Goal: Task Accomplishment & Management: Manage account settings

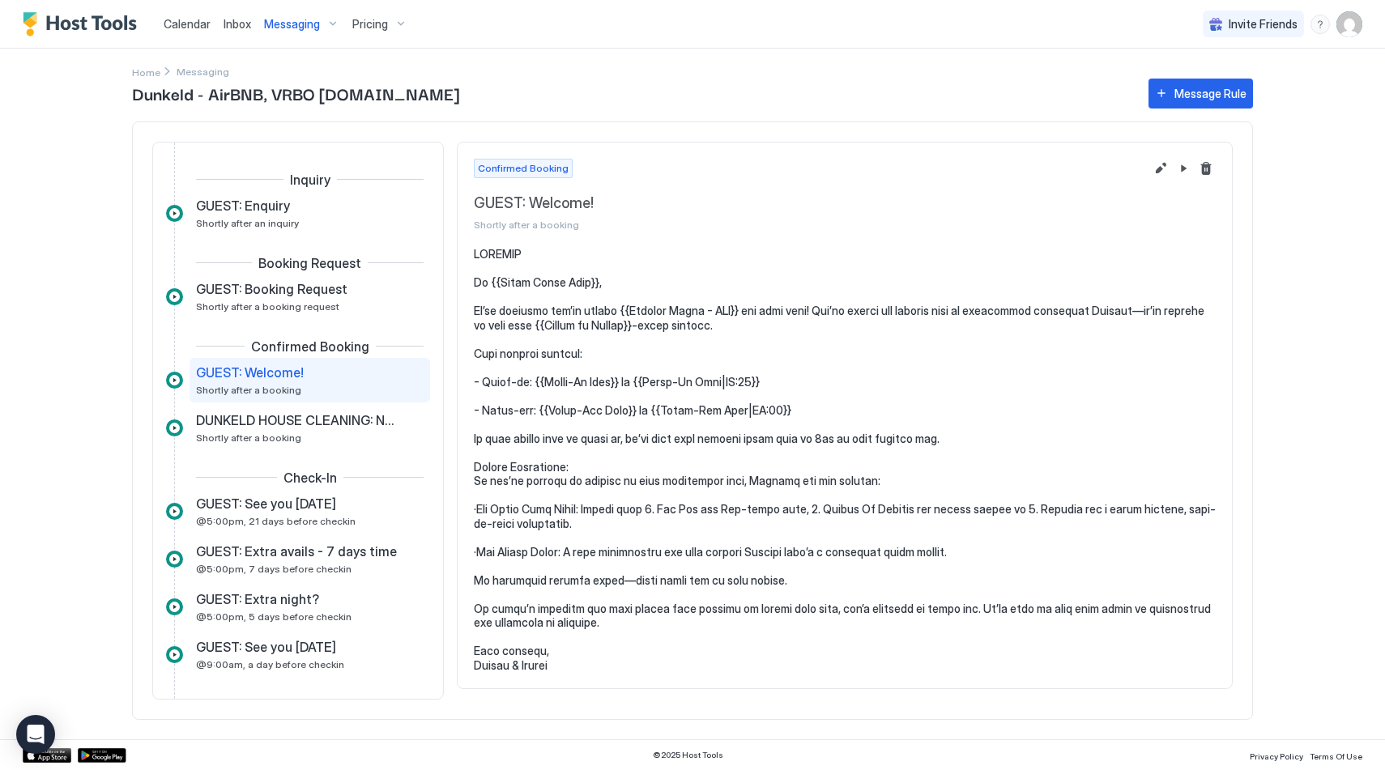
click at [1350, 27] on img "User profile" at bounding box center [1350, 24] width 26 height 26
click at [1215, 83] on span "Settings" at bounding box center [1204, 90] width 44 height 15
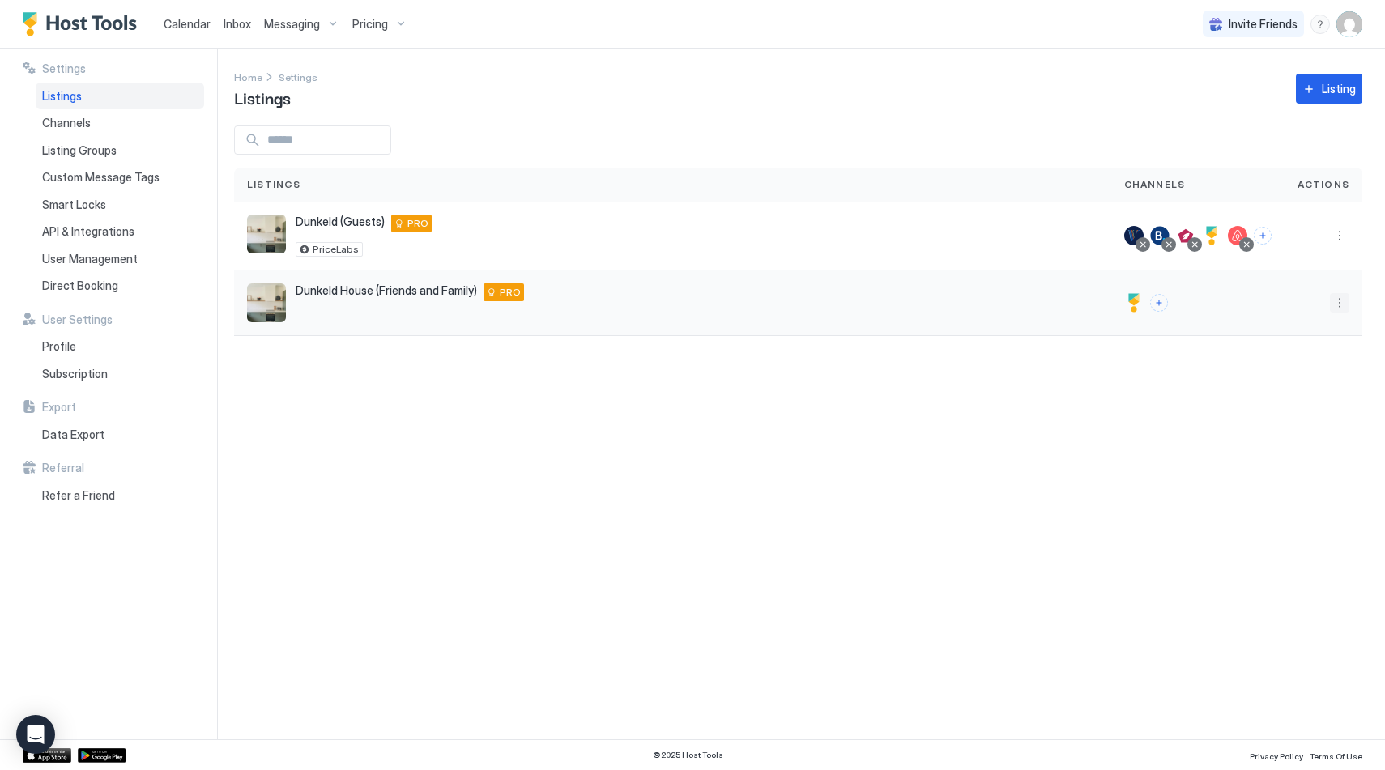
click at [1342, 304] on button "More options" at bounding box center [1339, 302] width 19 height 19
click at [1311, 382] on span "Listing Settings" at bounding box center [1303, 378] width 72 height 12
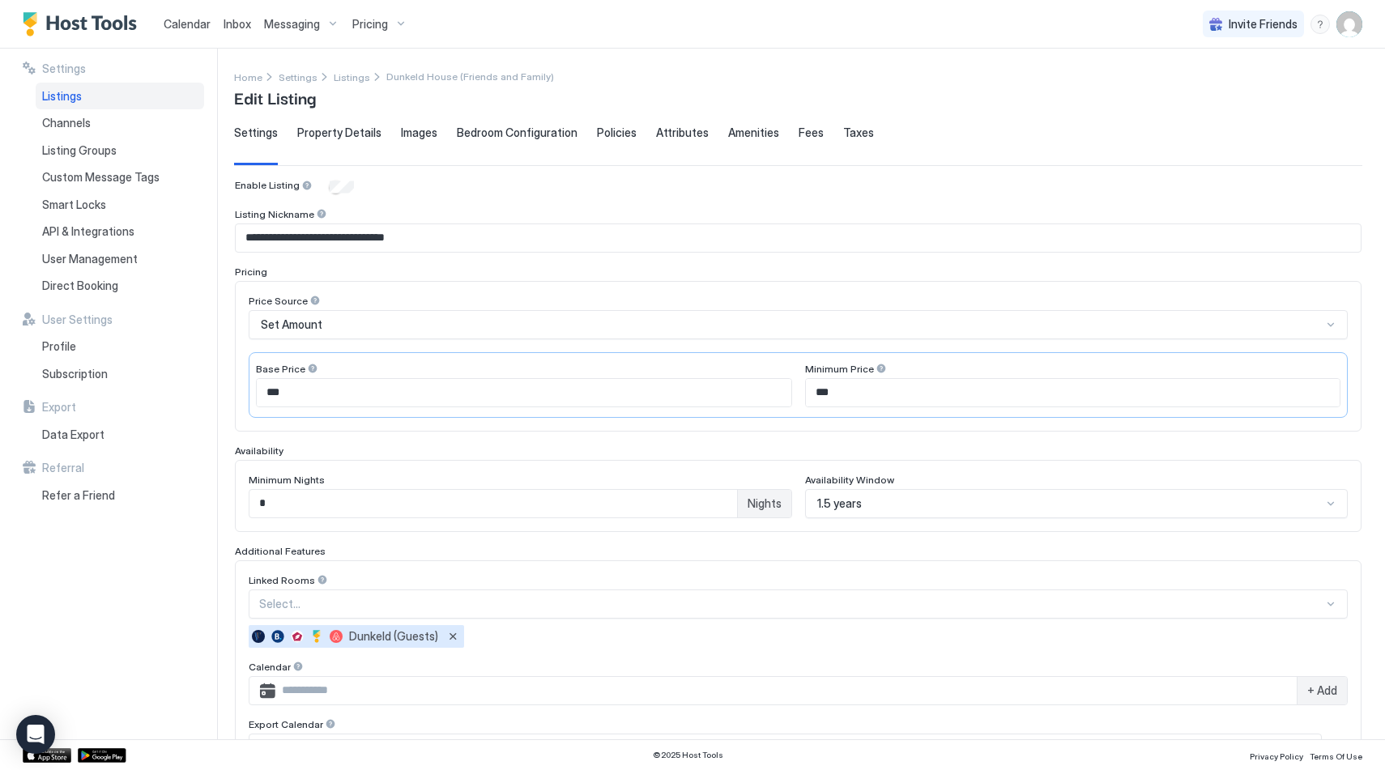
scroll to position [287, 0]
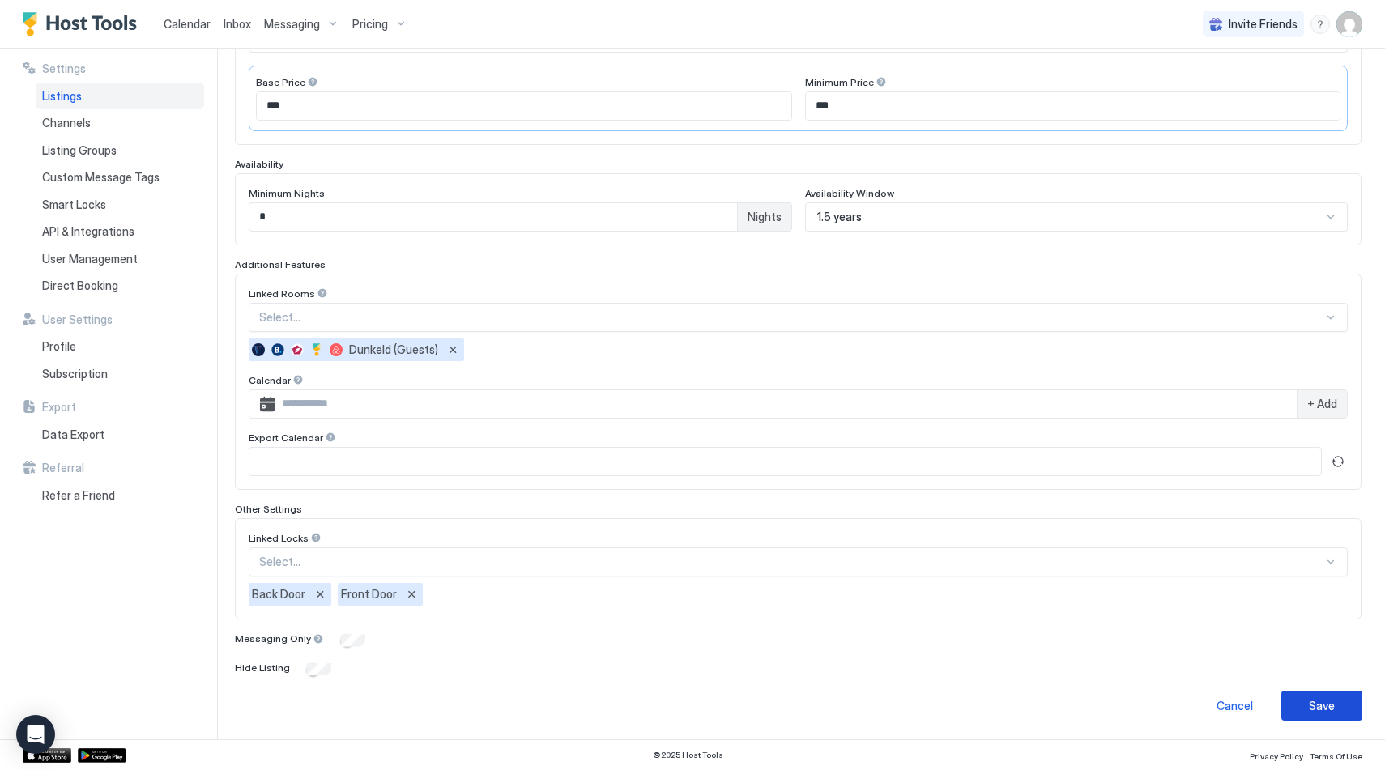
click at [1320, 700] on div "Save" at bounding box center [1322, 705] width 26 height 17
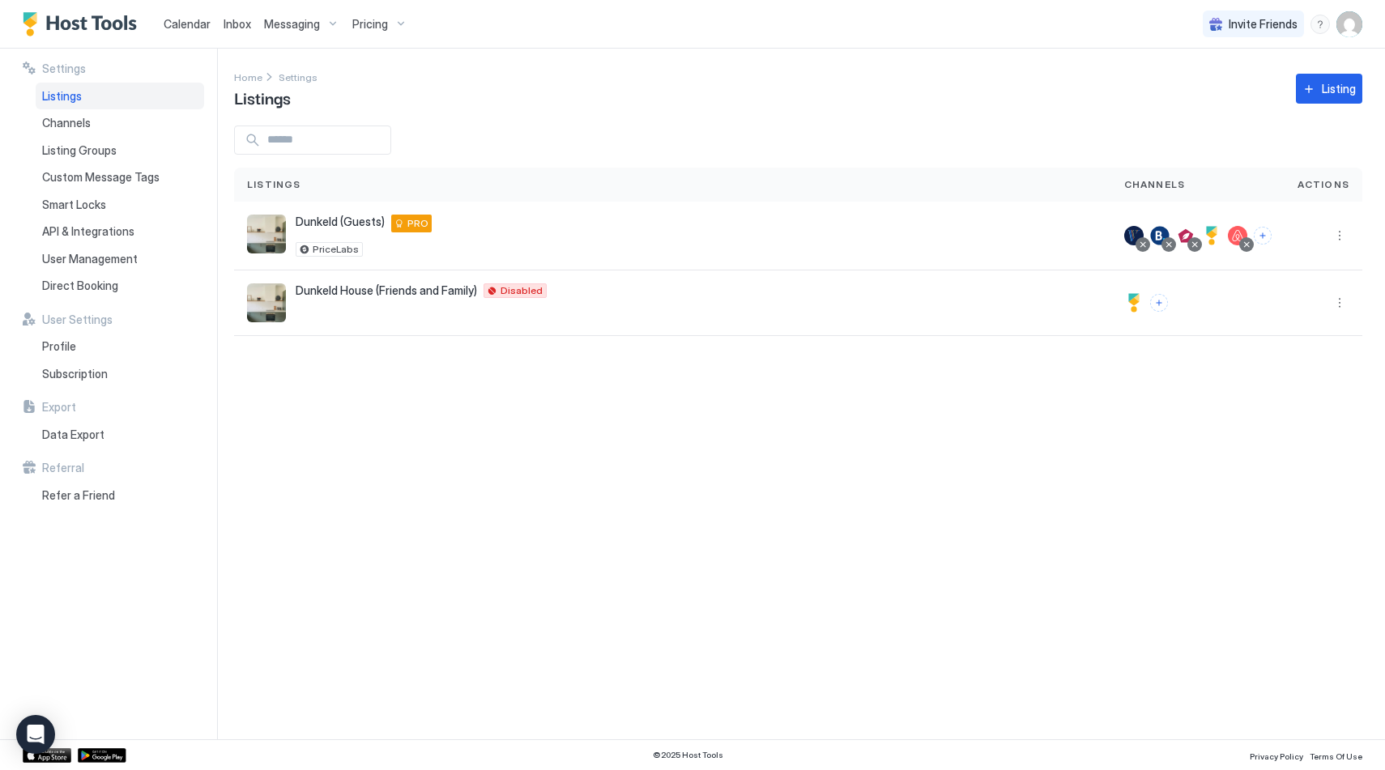
click at [178, 20] on span "Calendar" at bounding box center [187, 24] width 47 height 14
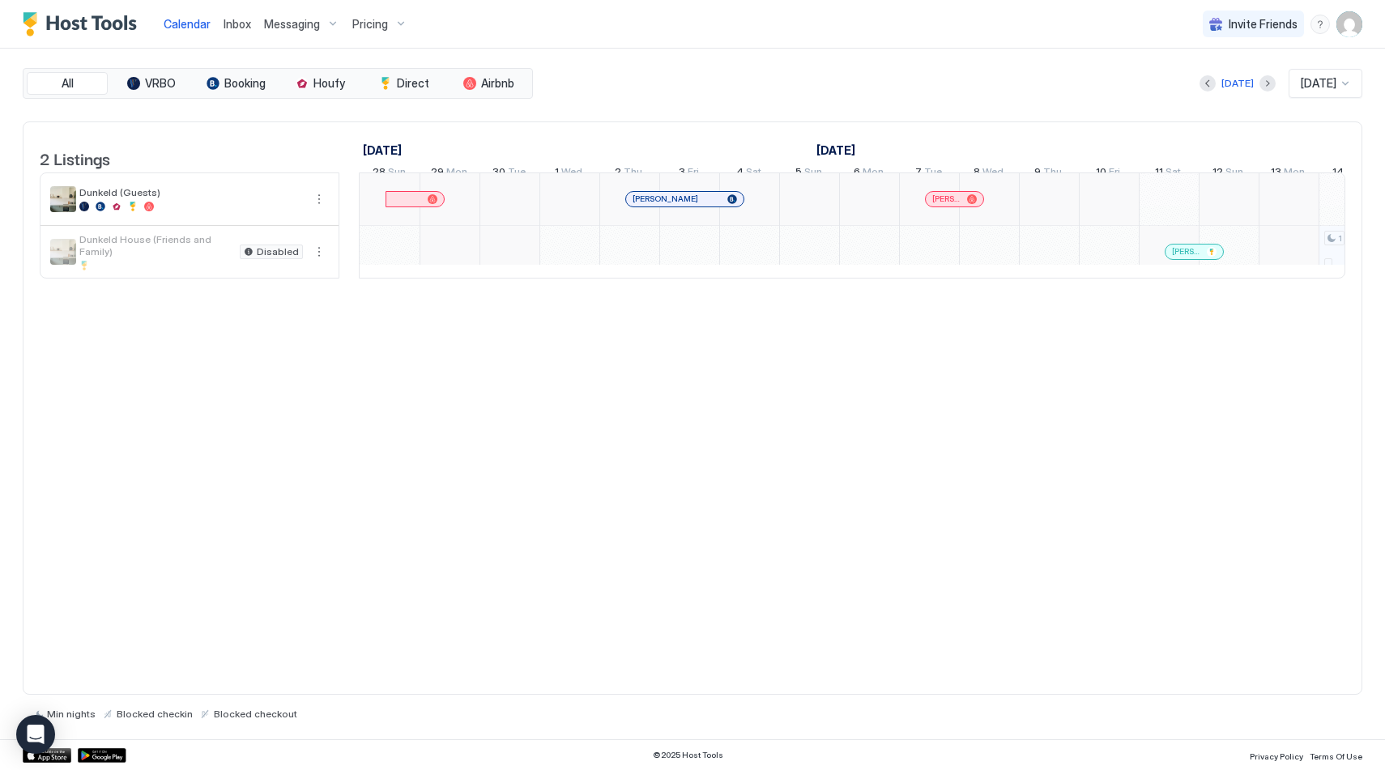
scroll to position [0, 900]
click at [198, 27] on span "Calendar" at bounding box center [187, 24] width 47 height 14
click at [224, 28] on span "Inbox" at bounding box center [238, 24] width 28 height 14
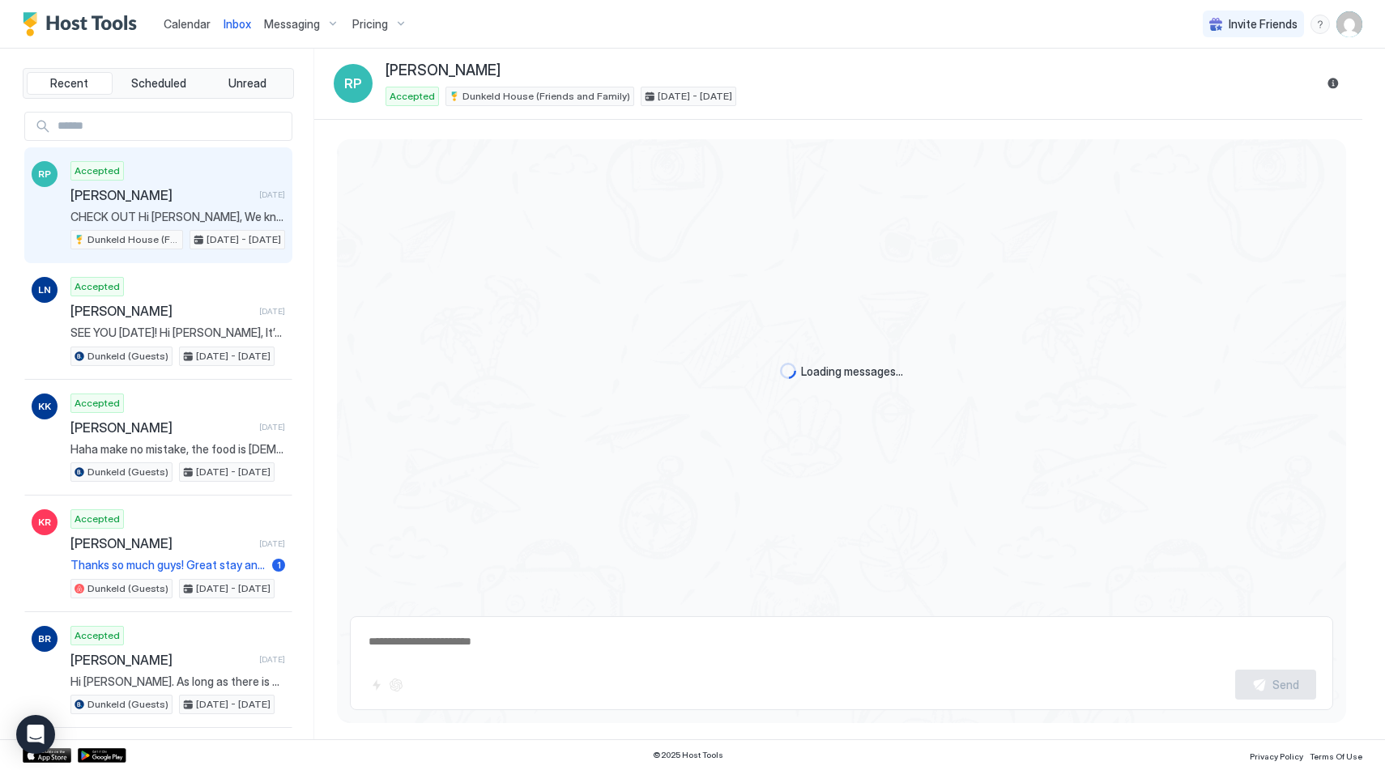
type textarea "*"
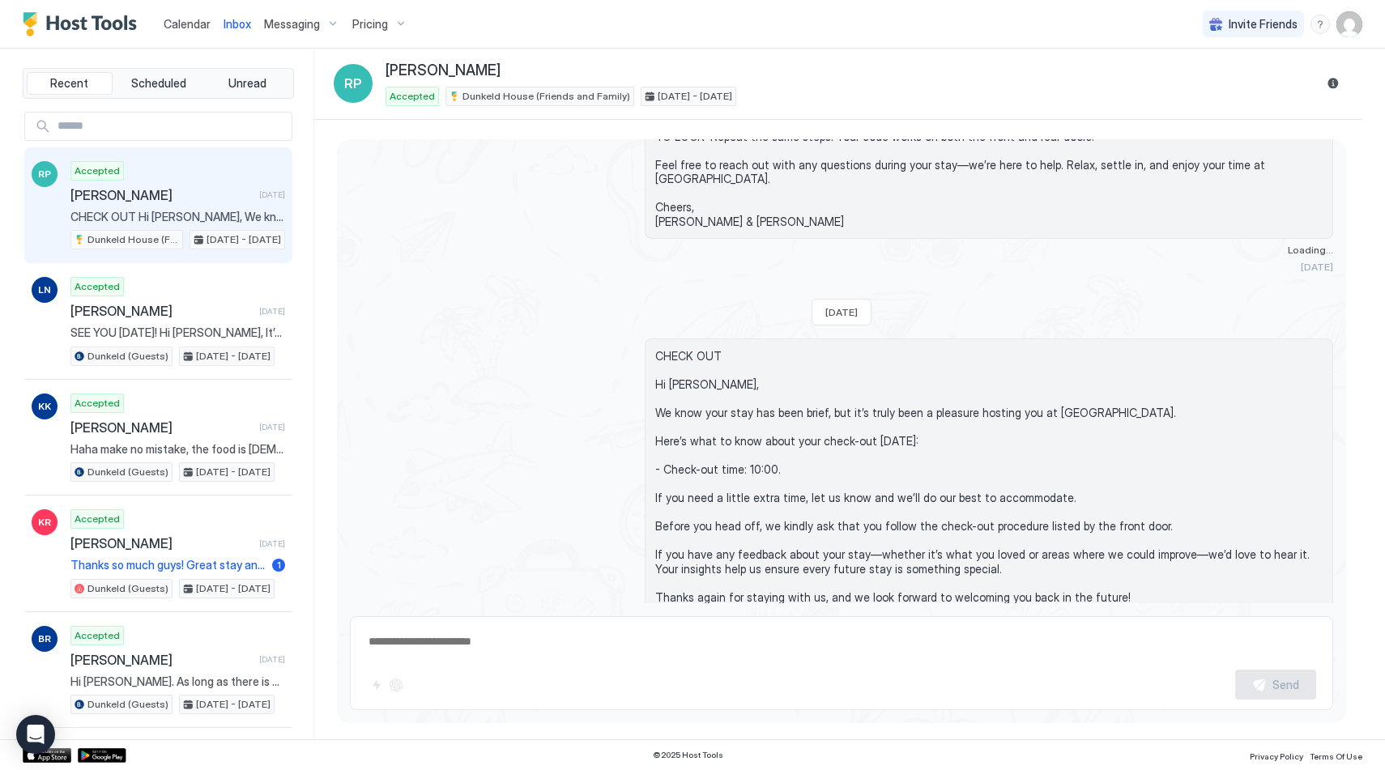
scroll to position [3379, 0]
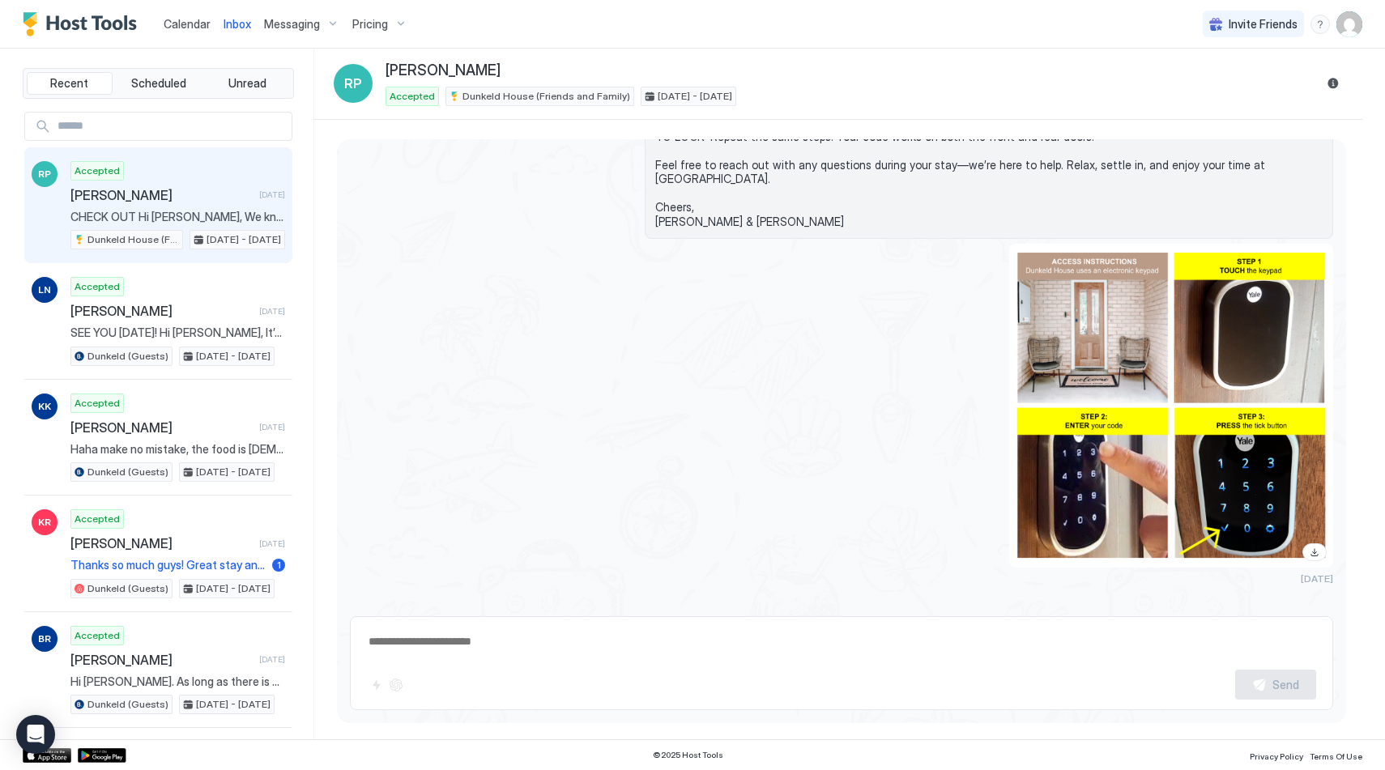
click at [177, 34] on div "Calendar" at bounding box center [187, 24] width 60 height 30
click at [178, 33] on div "Calendar" at bounding box center [187, 24] width 60 height 30
click at [203, 19] on span "Calendar" at bounding box center [187, 24] width 47 height 14
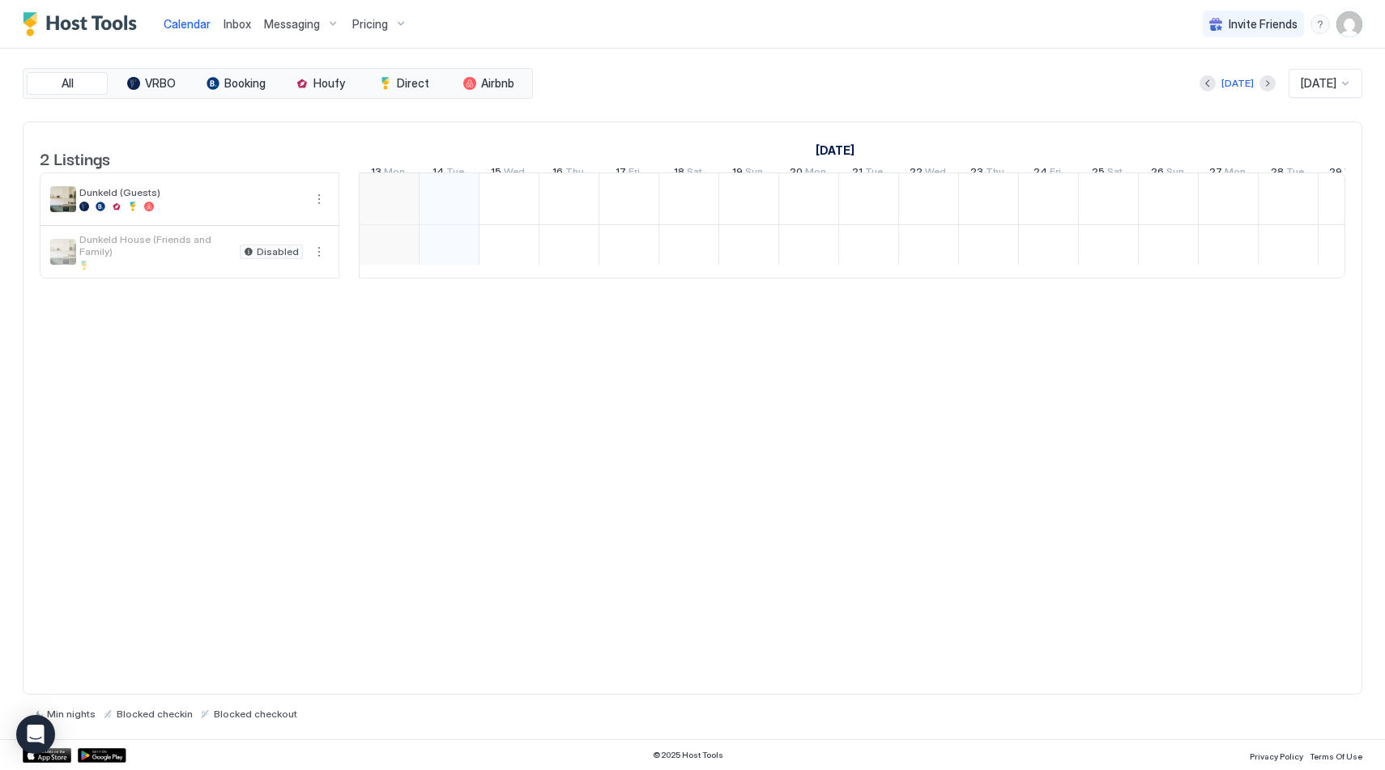
scroll to position [0, 900]
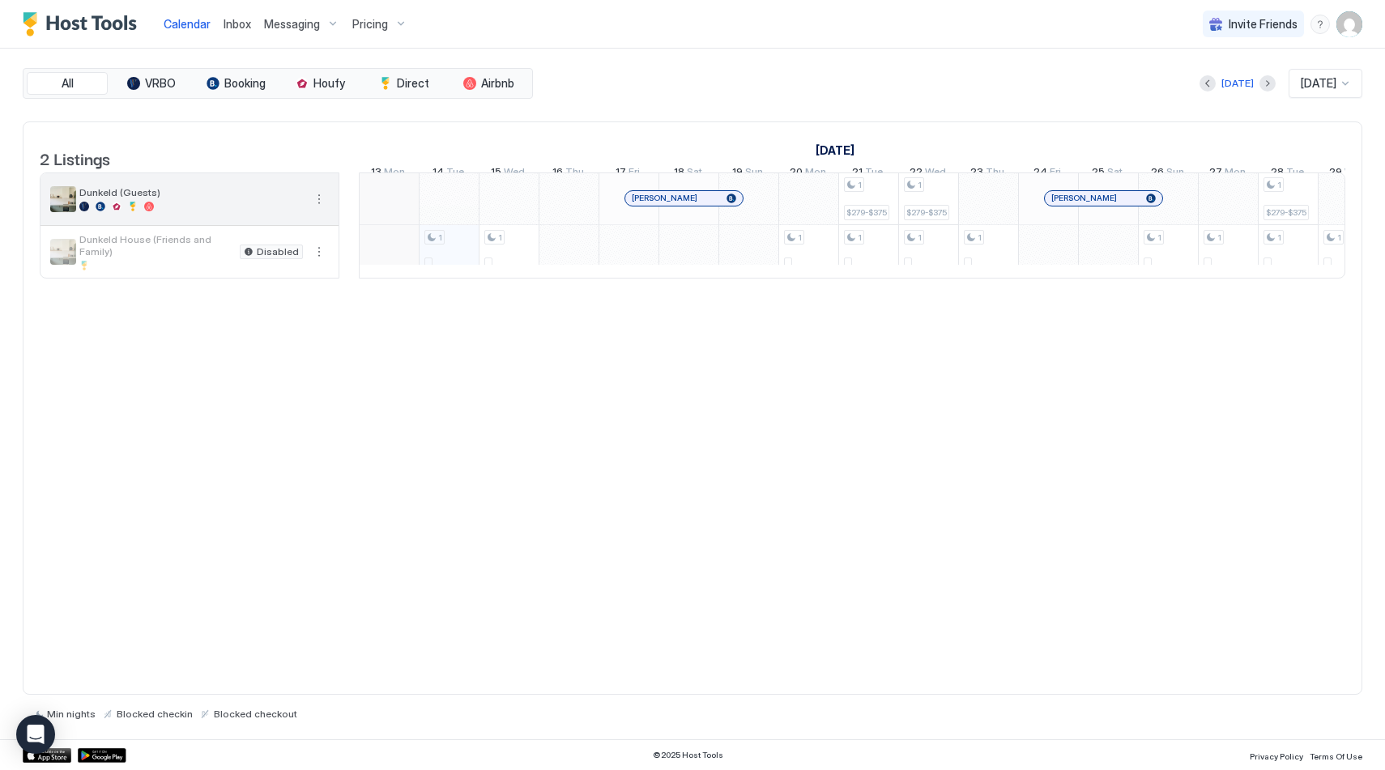
click at [173, 198] on span "Dunkeld (Guests)" at bounding box center [191, 192] width 224 height 12
click at [179, 21] on span "Calendar" at bounding box center [187, 24] width 47 height 14
click at [312, 262] on button "More options" at bounding box center [318, 251] width 19 height 19
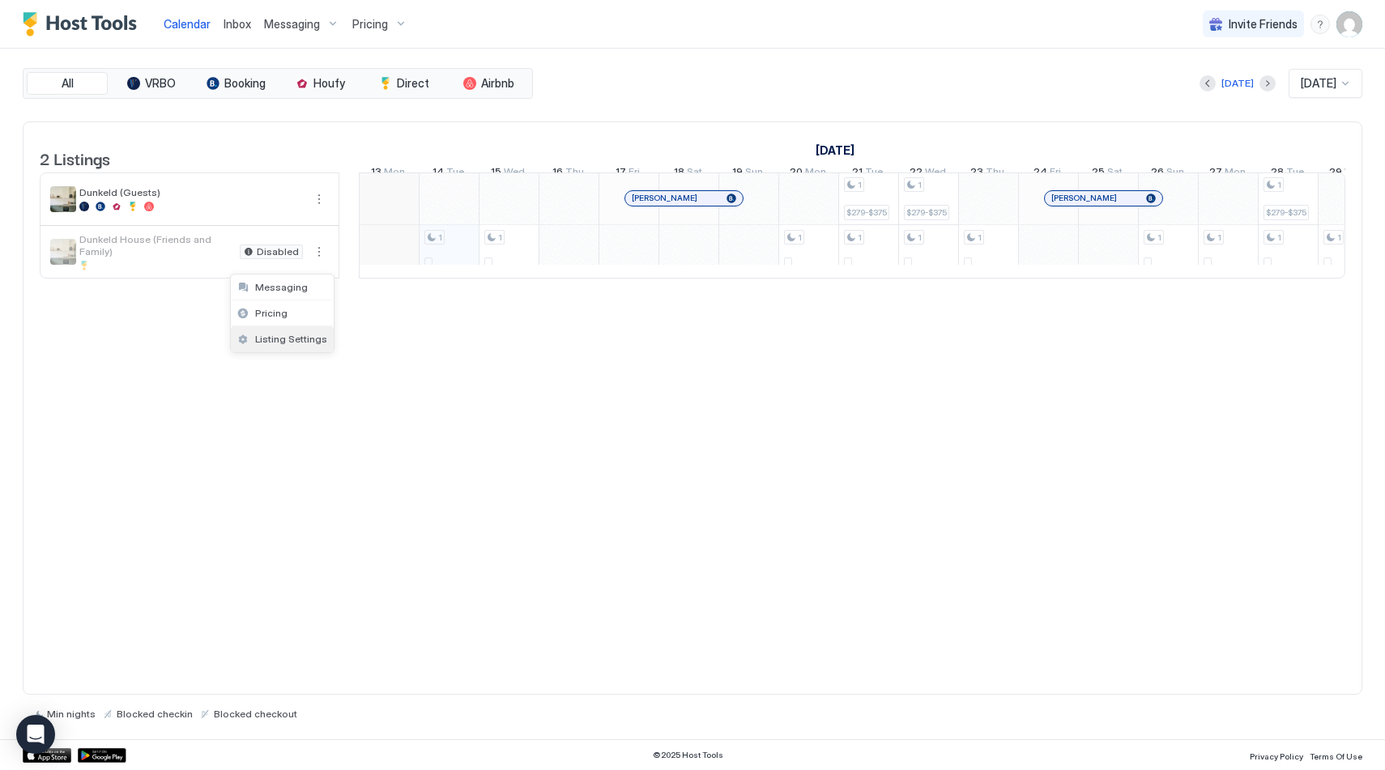
click at [313, 331] on div "Listing Settings" at bounding box center [282, 339] width 103 height 26
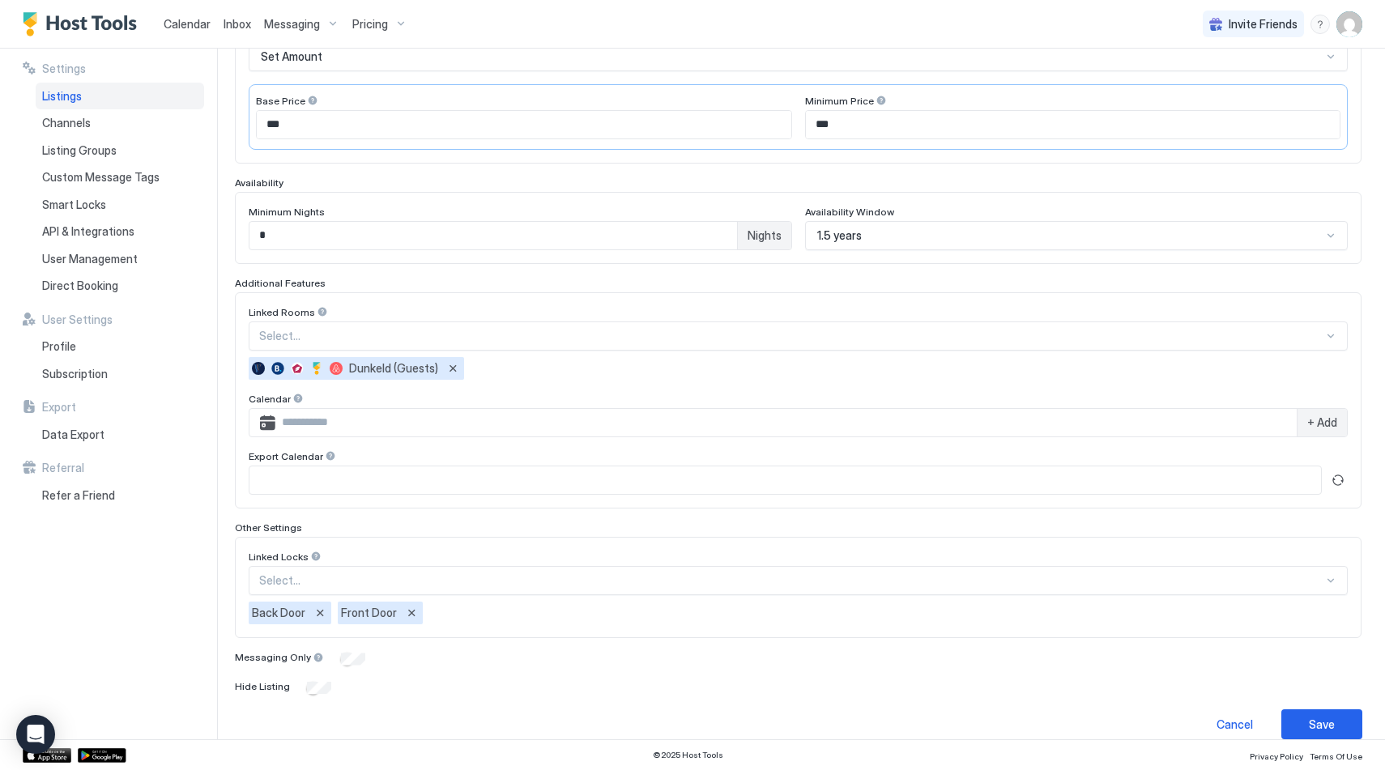
scroll to position [287, 0]
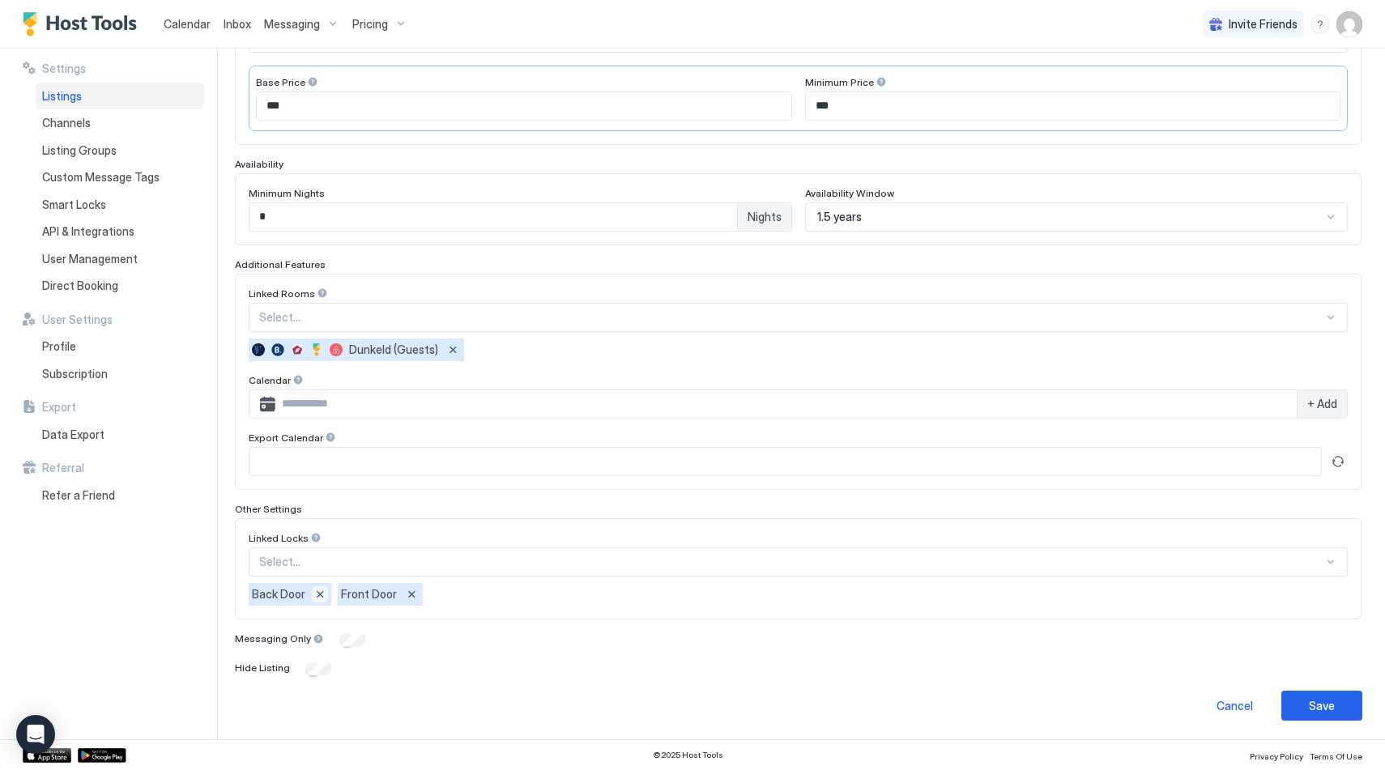
click at [321, 595] on button "Remove" at bounding box center [320, 594] width 16 height 16
click at [316, 595] on button "Remove" at bounding box center [322, 594] width 16 height 16
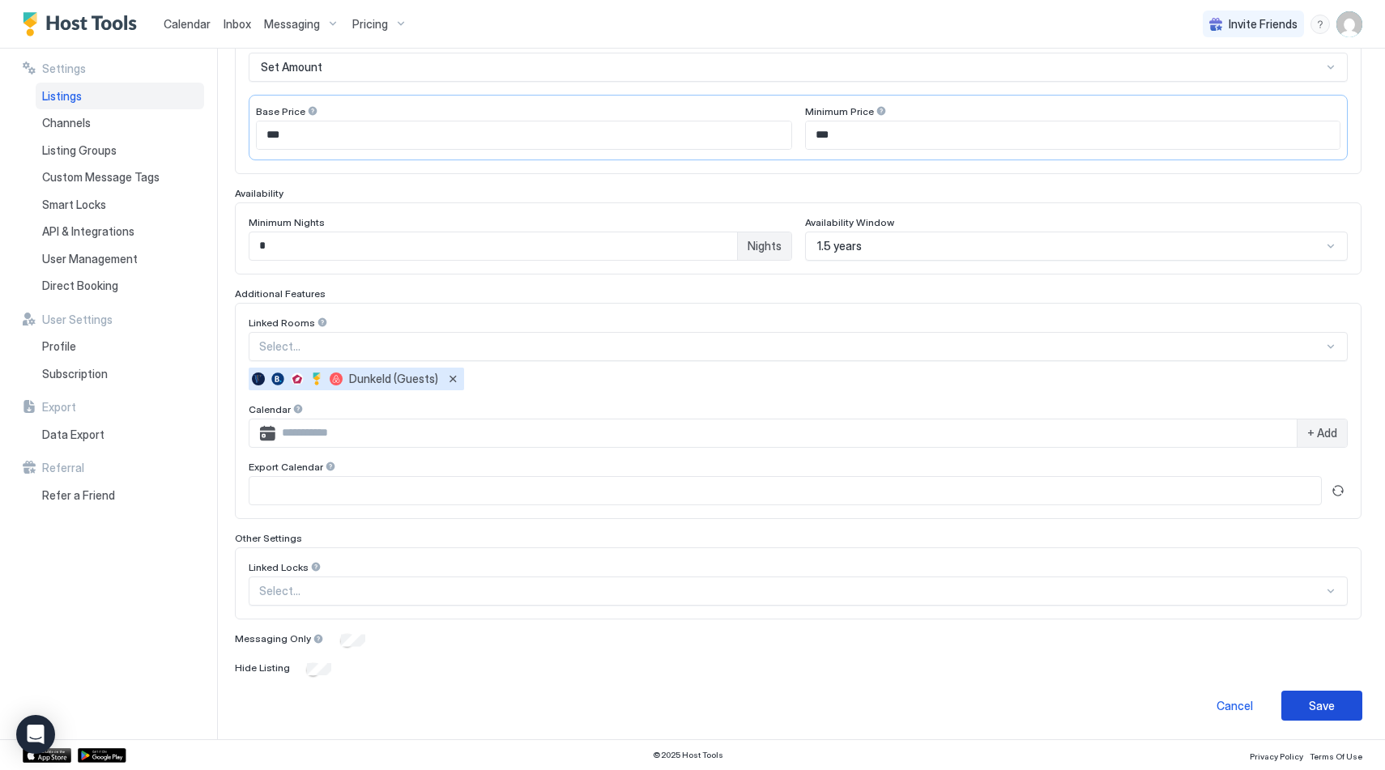
click at [1336, 697] on button "Save" at bounding box center [1322, 706] width 81 height 30
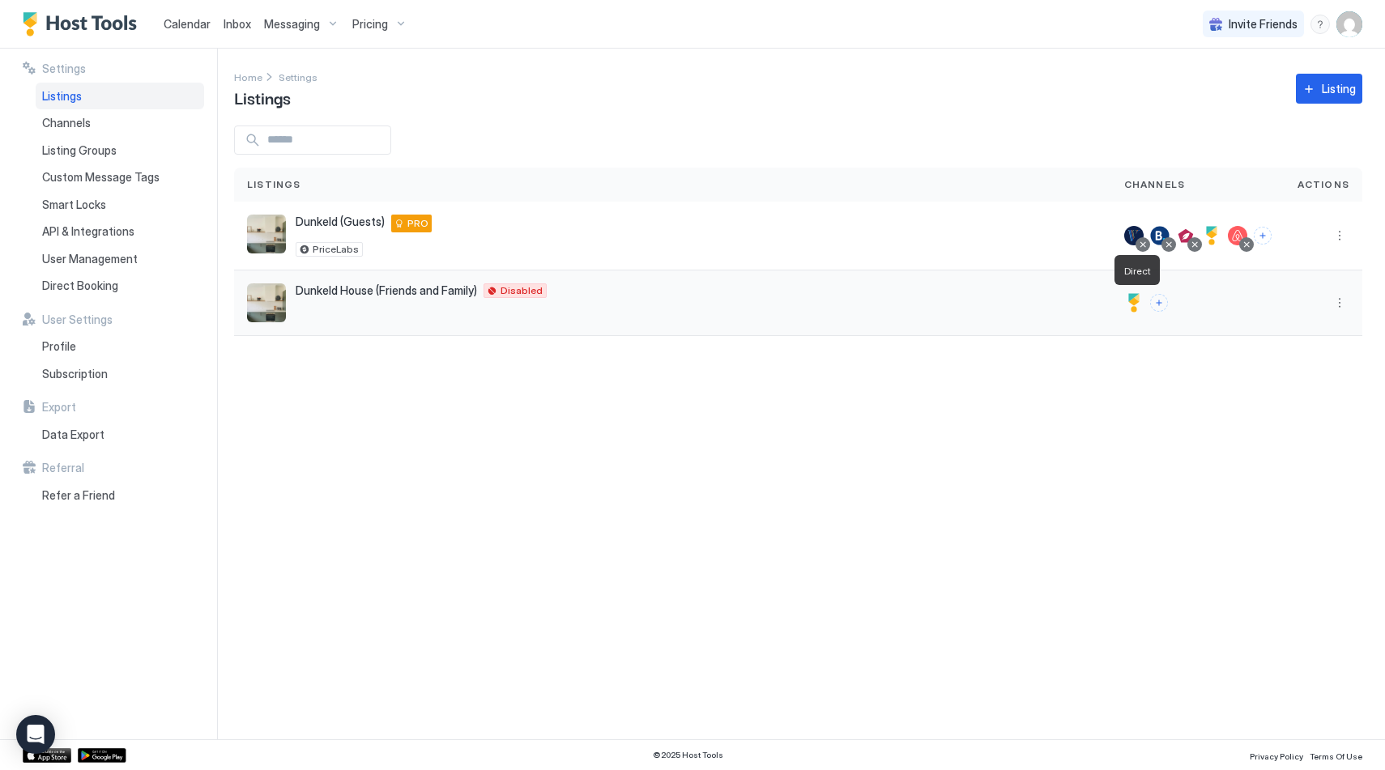
click at [1137, 299] on div at bounding box center [1133, 302] width 19 height 19
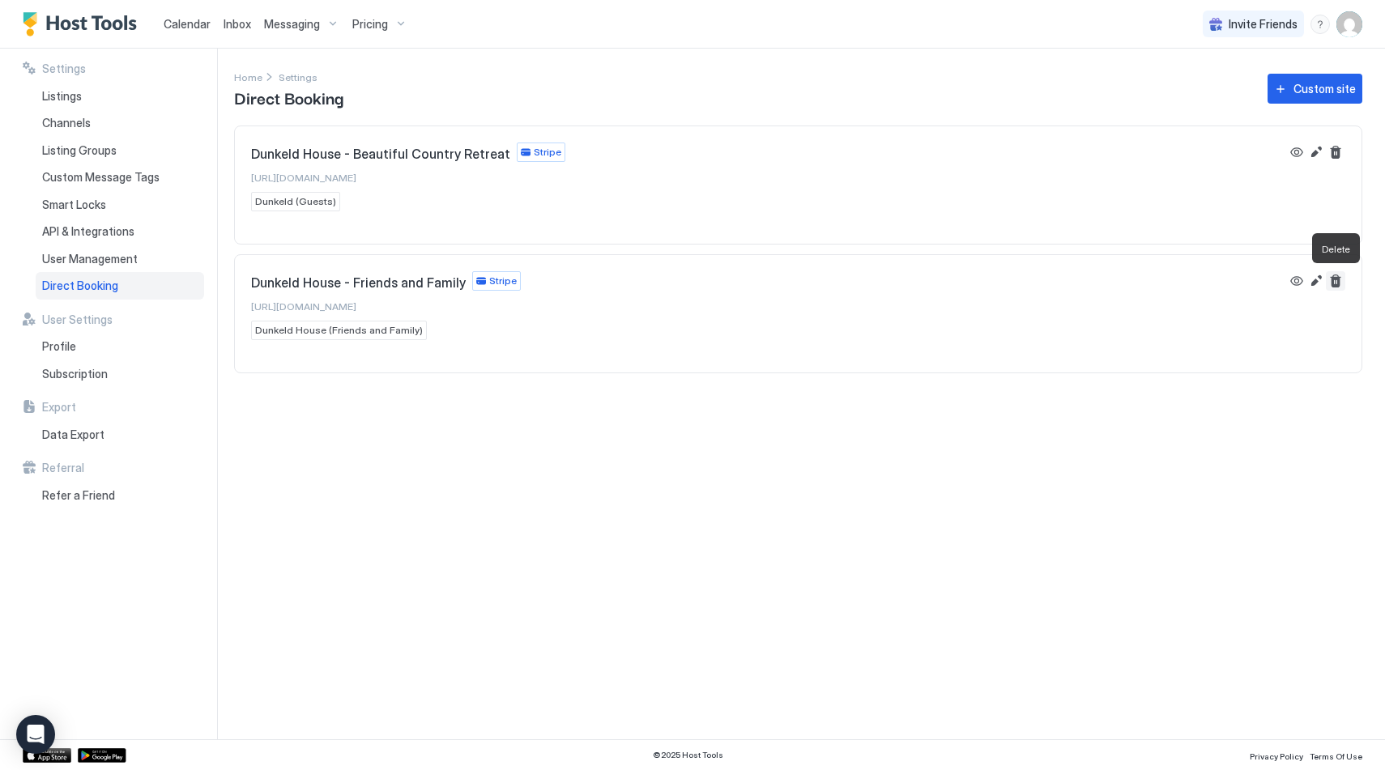
click at [1333, 280] on button "Delete" at bounding box center [1335, 280] width 19 height 19
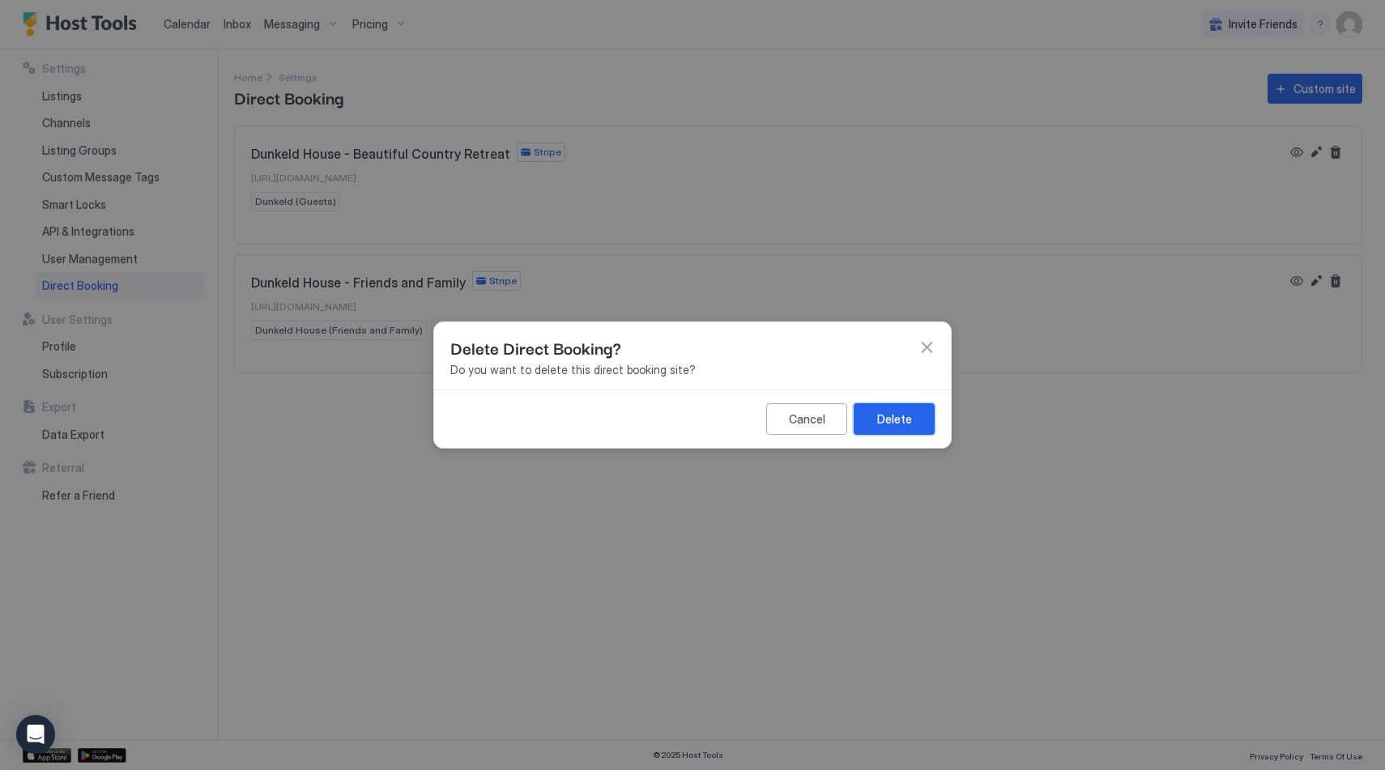
click at [903, 410] on button "Delete" at bounding box center [894, 419] width 81 height 32
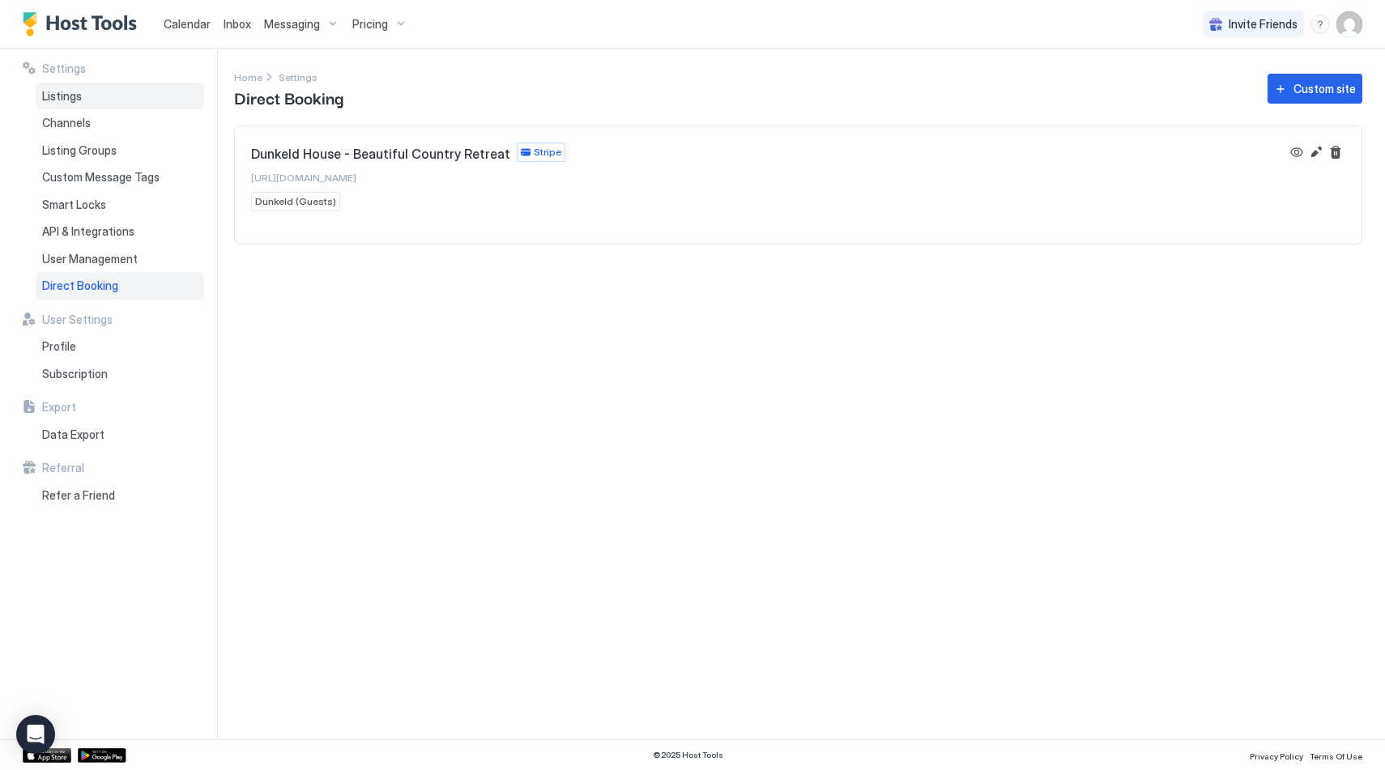
click at [59, 93] on span "Listings" at bounding box center [62, 96] width 40 height 15
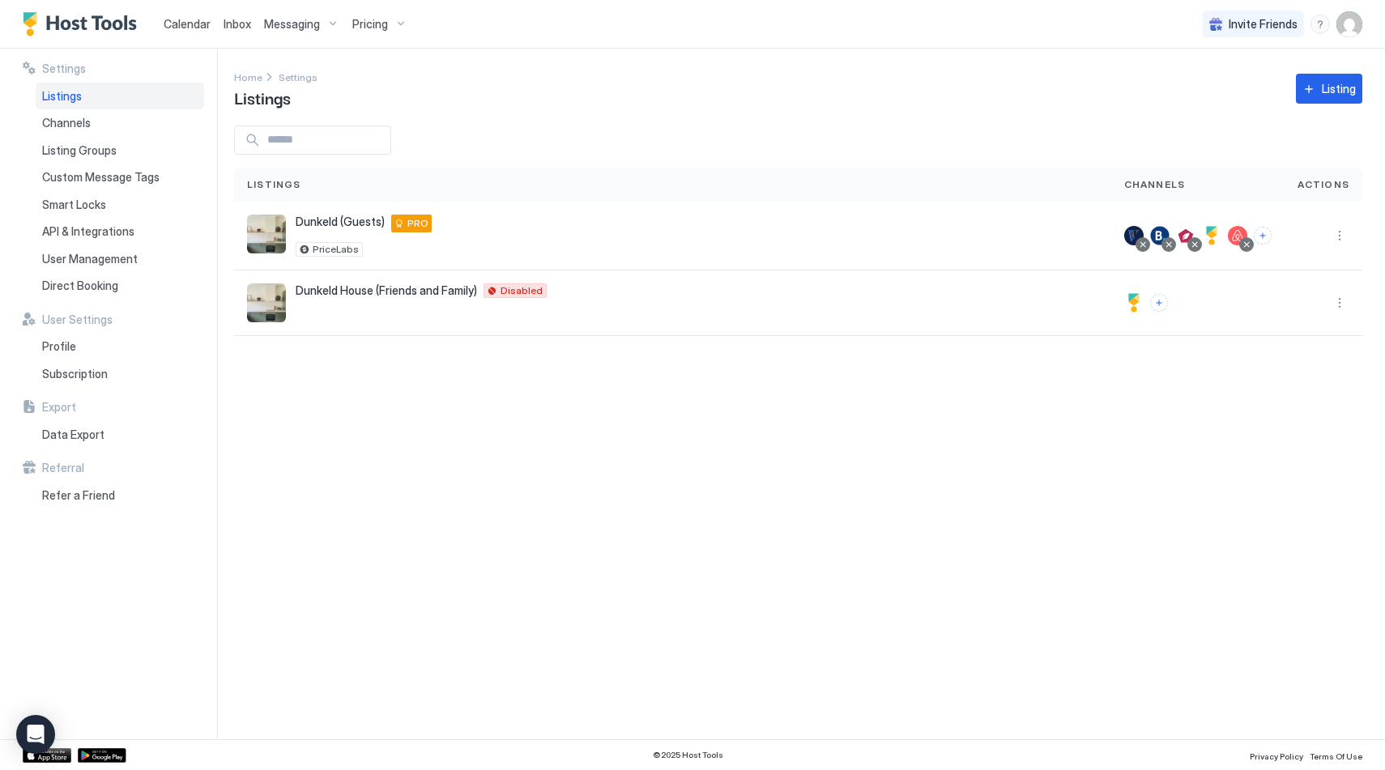
click at [59, 93] on span "Listings" at bounding box center [62, 96] width 40 height 15
click at [1341, 307] on button "More options" at bounding box center [1339, 302] width 19 height 19
click at [1277, 424] on span "Delete" at bounding box center [1282, 430] width 30 height 12
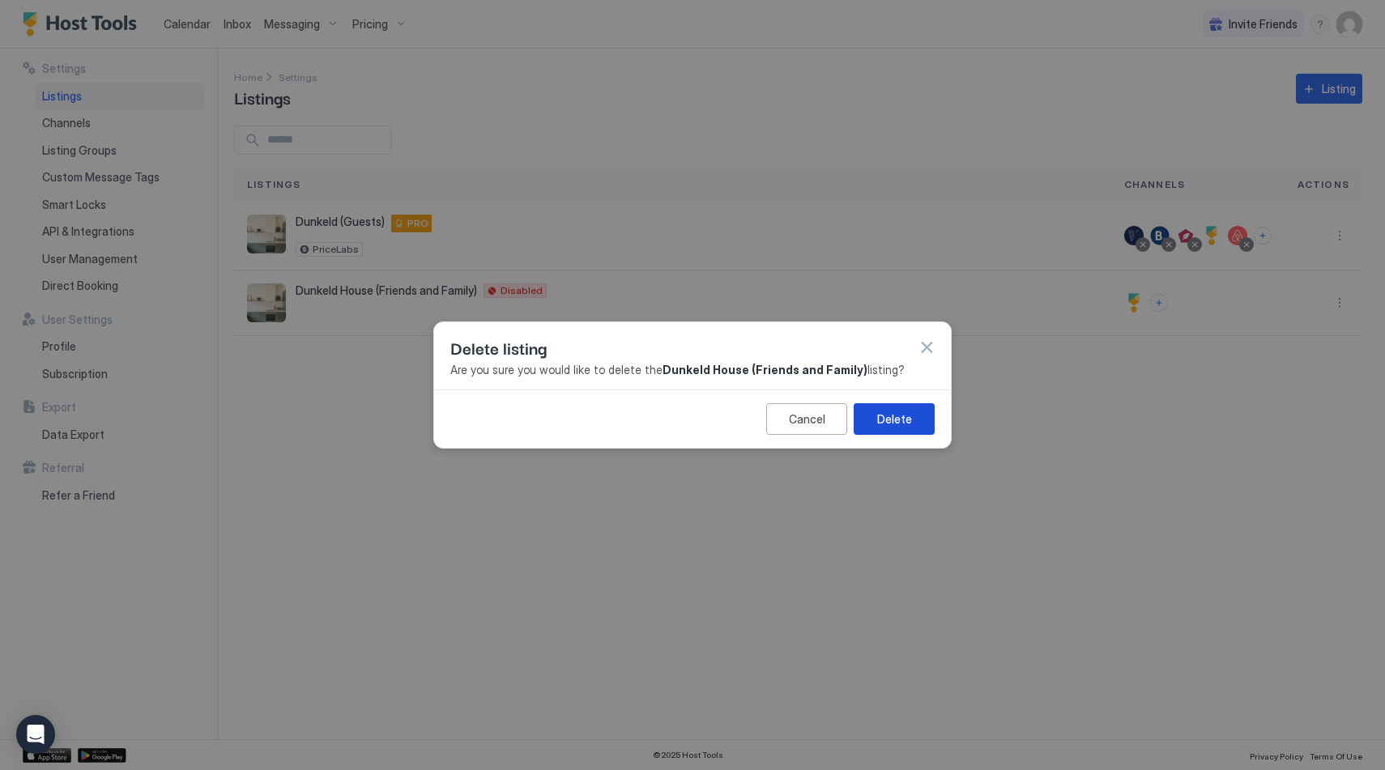
click at [912, 414] on button "Delete" at bounding box center [894, 419] width 81 height 32
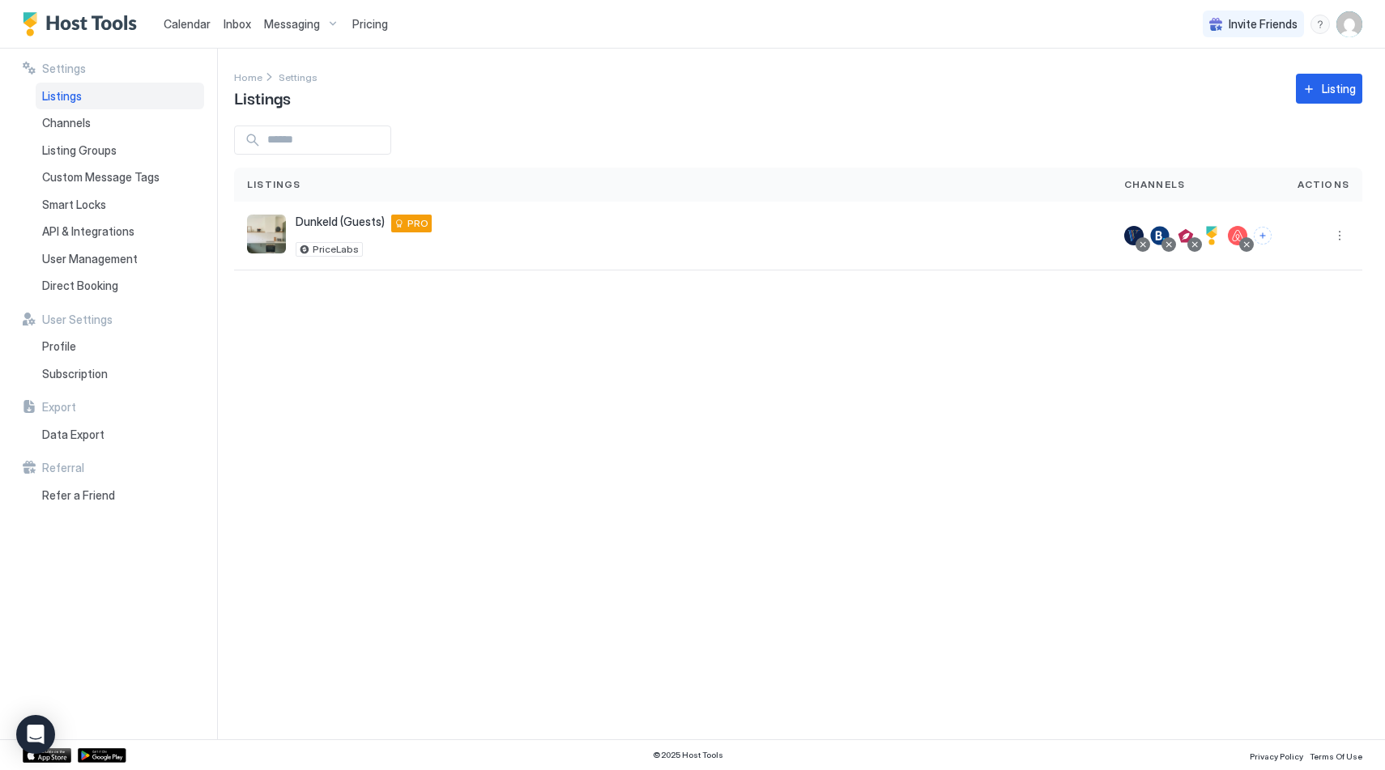
click at [197, 27] on span "Calendar" at bounding box center [187, 24] width 47 height 14
